Goal: Task Accomplishment & Management: Manage account settings

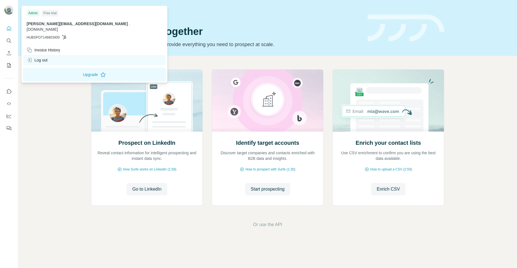
click at [44, 57] on div "Log out" at bounding box center [37, 60] width 21 height 6
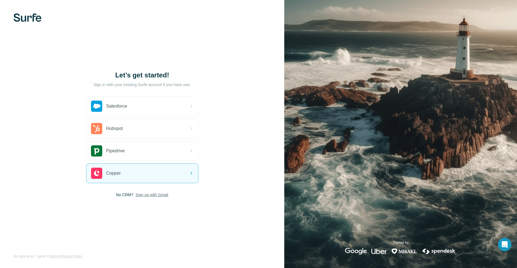
click at [152, 196] on span "Sign up with Gmail" at bounding box center [151, 195] width 33 height 6
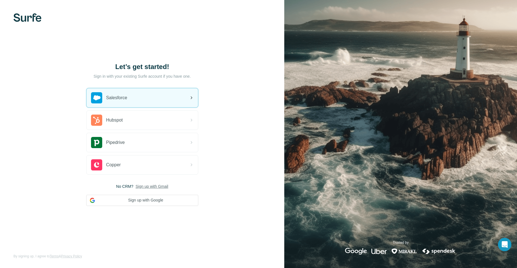
click at [118, 101] on span "Salesforce" at bounding box center [116, 98] width 21 height 7
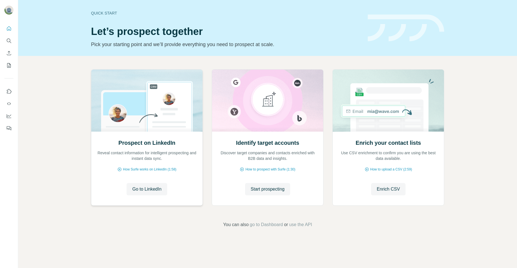
click at [140, 189] on span "Go to LinkedIn" at bounding box center [146, 189] width 29 height 7
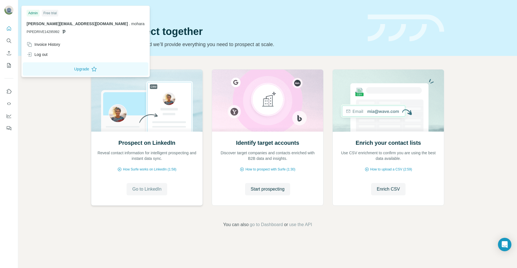
click at [145, 190] on span "Go to LinkedIn" at bounding box center [146, 189] width 29 height 7
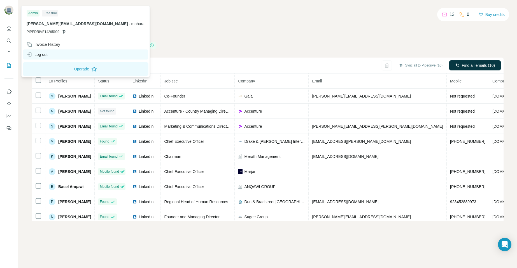
click at [33, 53] on div "Log out" at bounding box center [37, 55] width 21 height 6
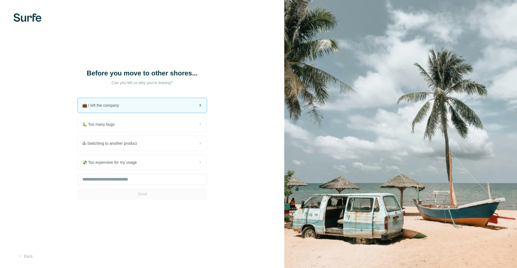
click at [119, 106] on span "💼 I left the company" at bounding box center [102, 106] width 41 height 6
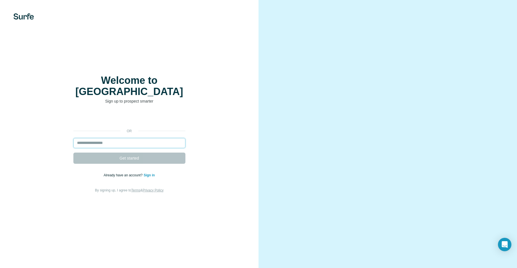
click at [127, 138] on input "email" at bounding box center [129, 143] width 112 height 10
